Goal: Information Seeking & Learning: Learn about a topic

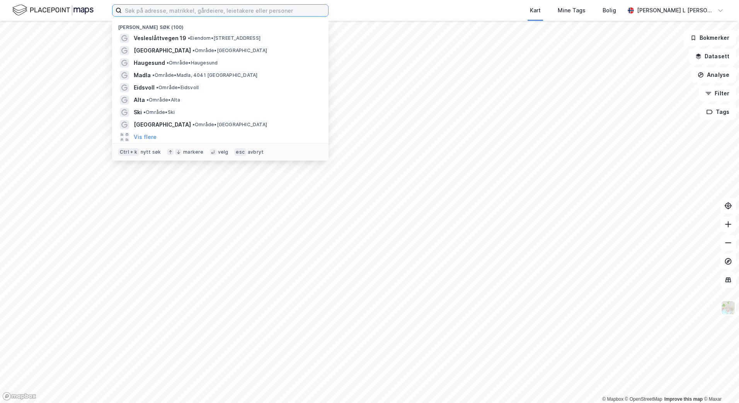
click at [143, 13] on input at bounding box center [225, 11] width 206 height 12
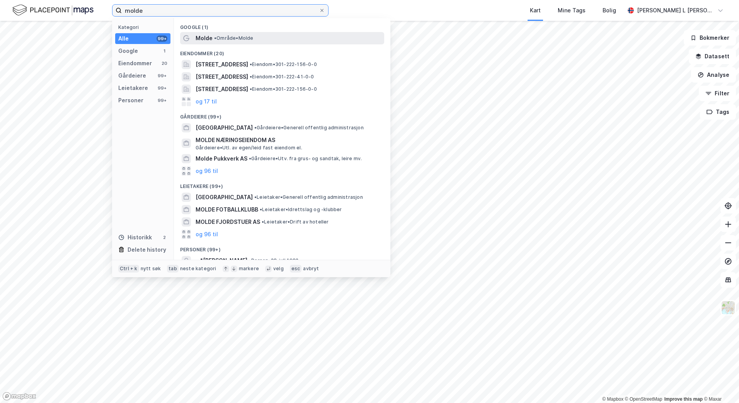
type input "molde"
click at [225, 39] on span "• Område • [GEOGRAPHIC_DATA]" at bounding box center [233, 38] width 39 height 6
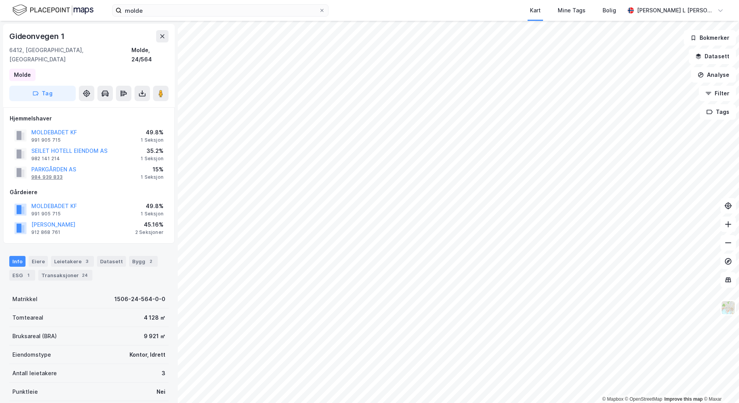
click at [41, 174] on div "984 939 833" at bounding box center [46, 177] width 31 height 6
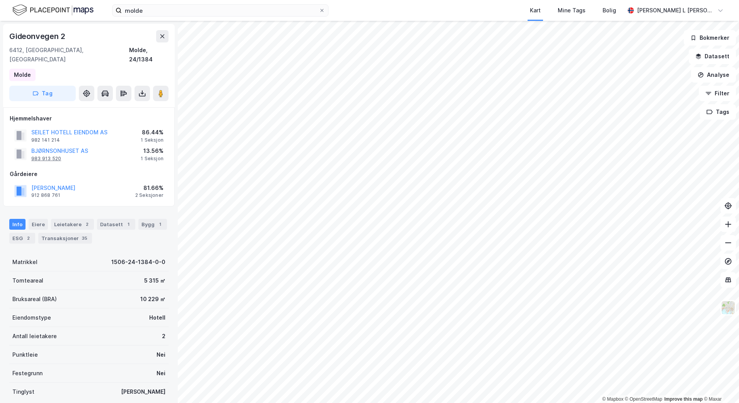
click at [45, 156] on div "983 913 520" at bounding box center [46, 159] width 30 height 6
